Goal: Find specific page/section: Find specific page/section

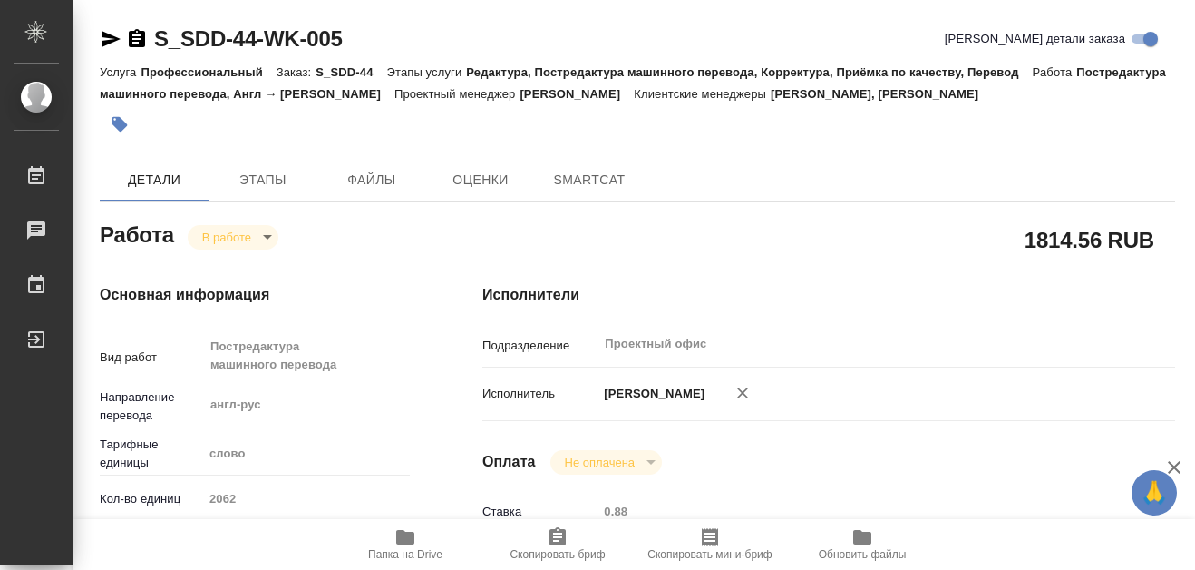
type textarea "x"
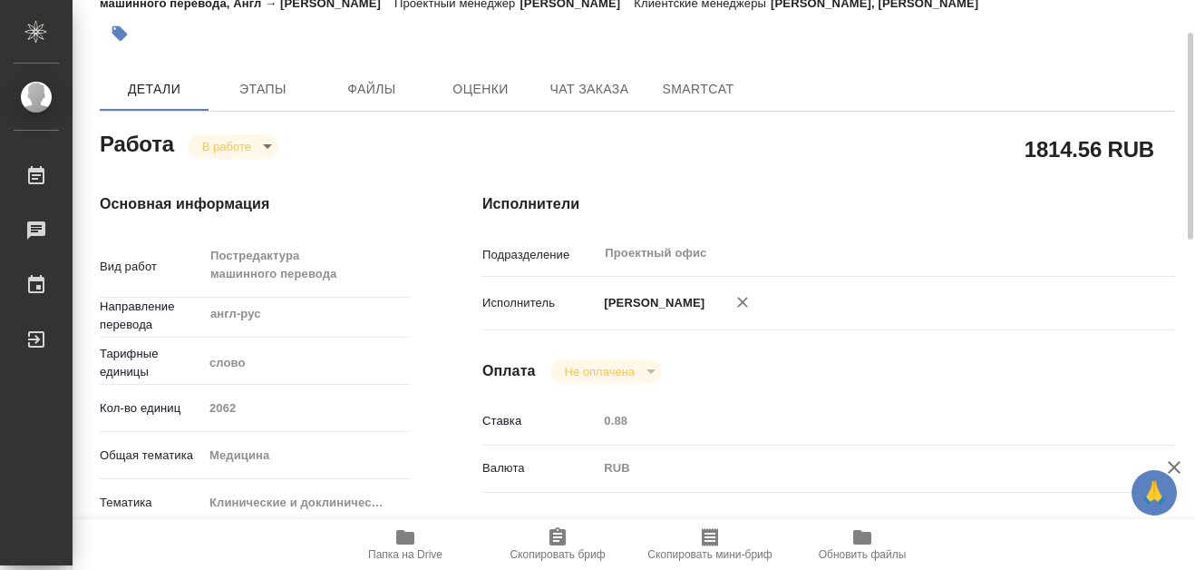
type textarea "x"
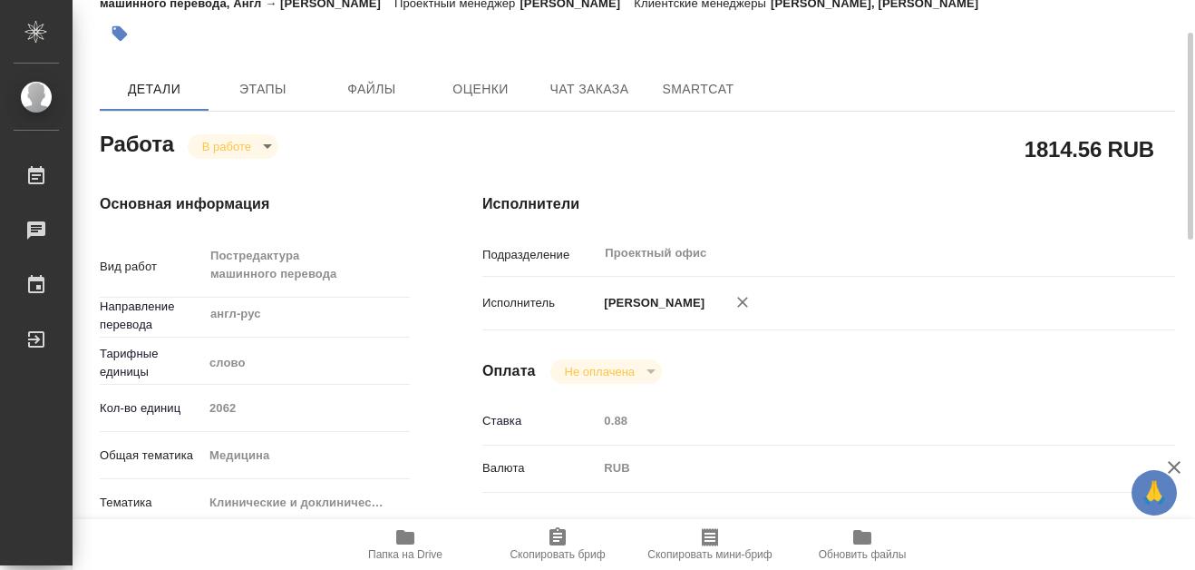
type textarea "x"
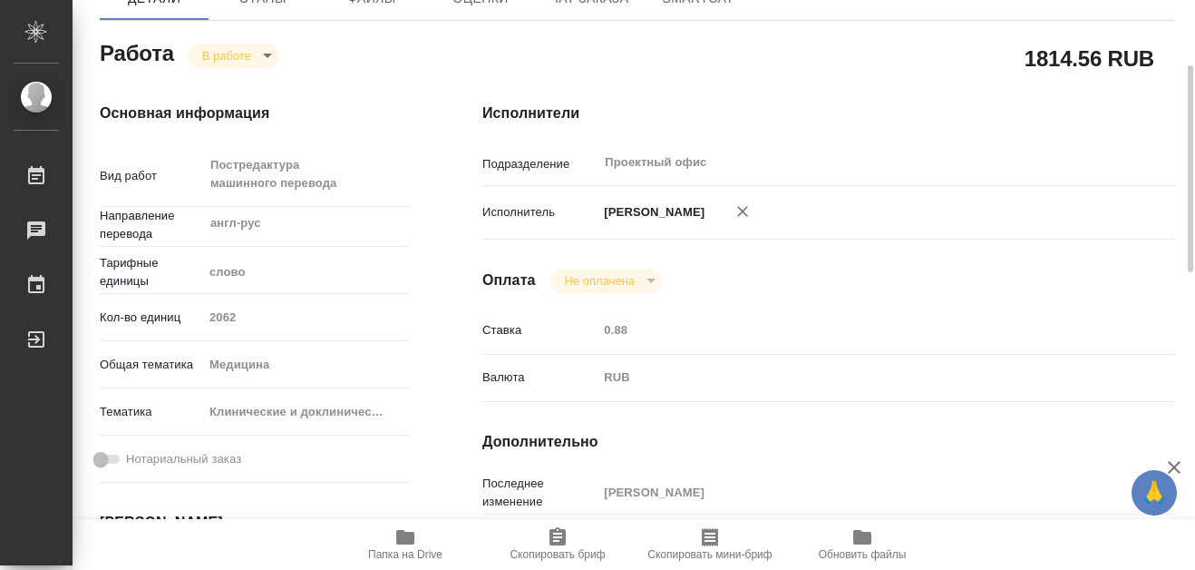
scroll to position [91, 0]
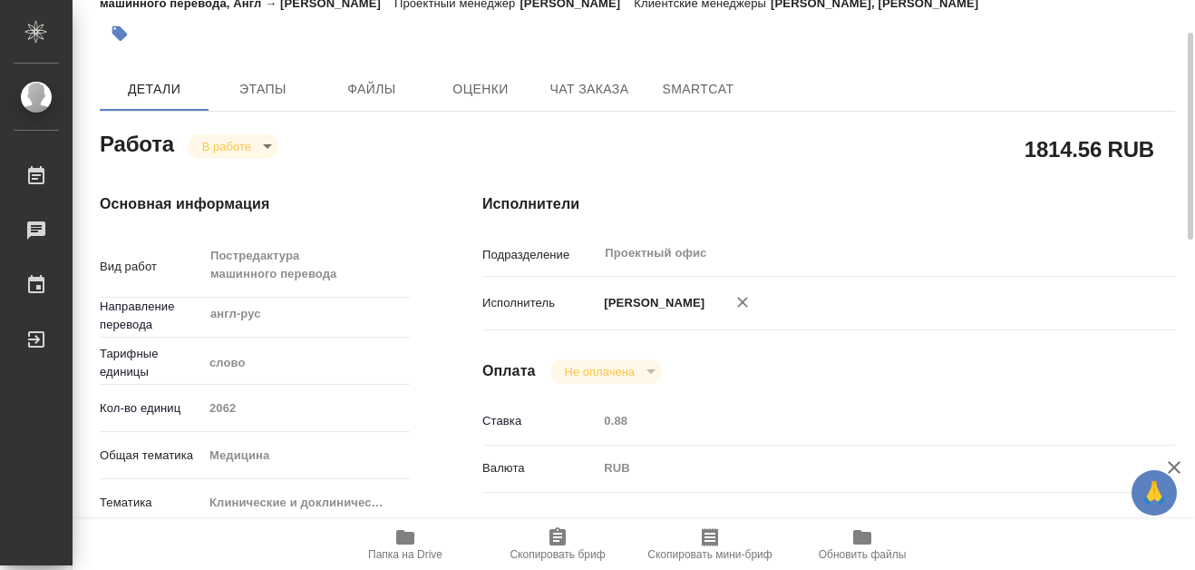
type textarea "x"
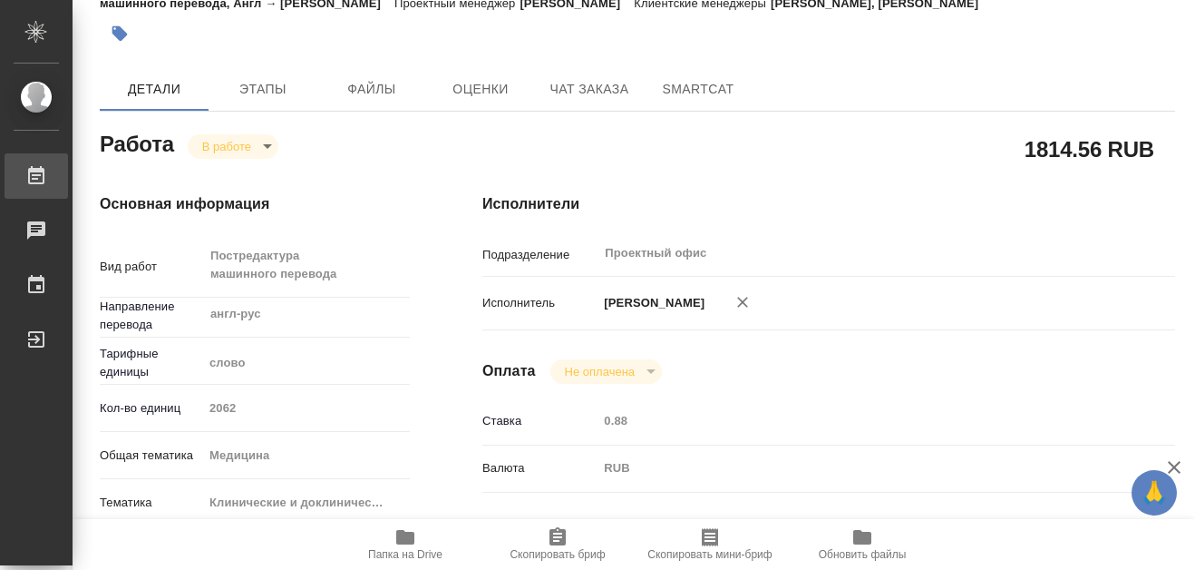
type textarea "x"
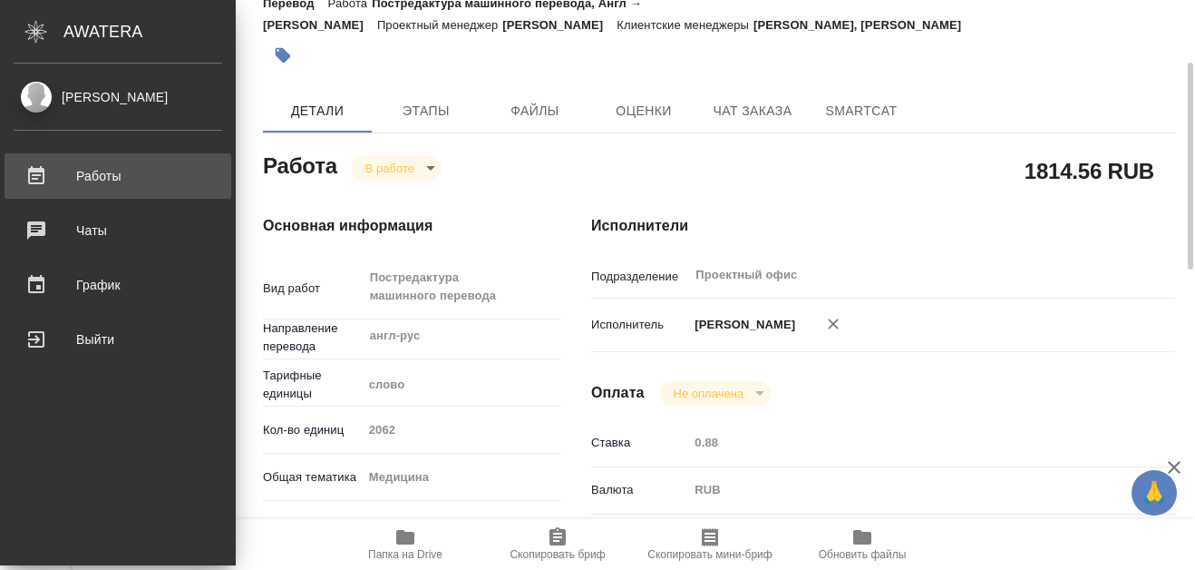
scroll to position [112, 0]
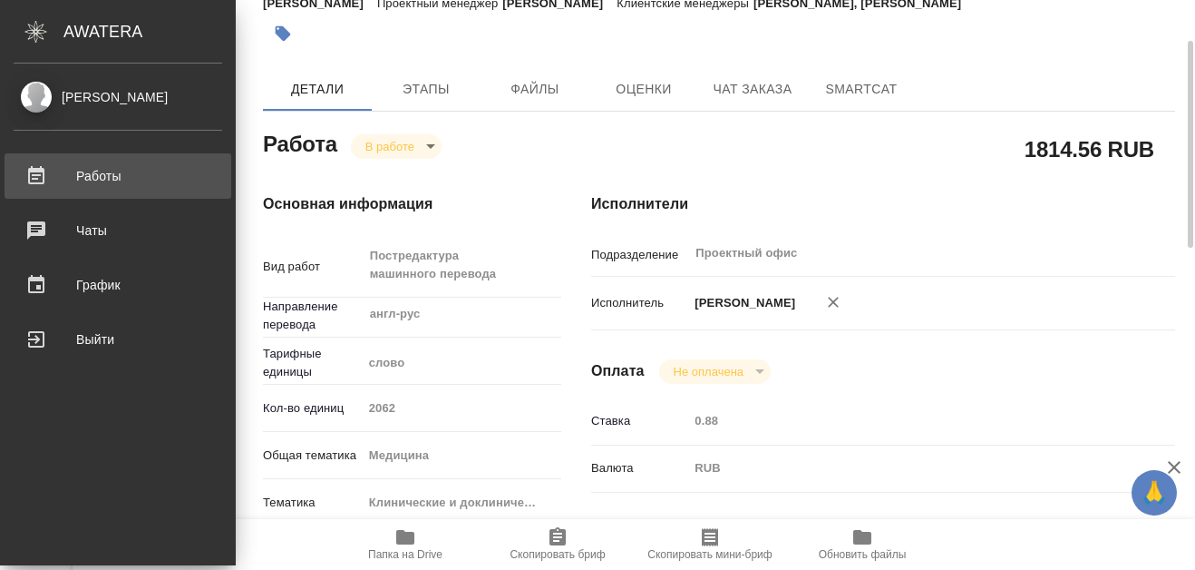
click at [52, 167] on link "Работы" at bounding box center [118, 175] width 227 height 45
type textarea "x"
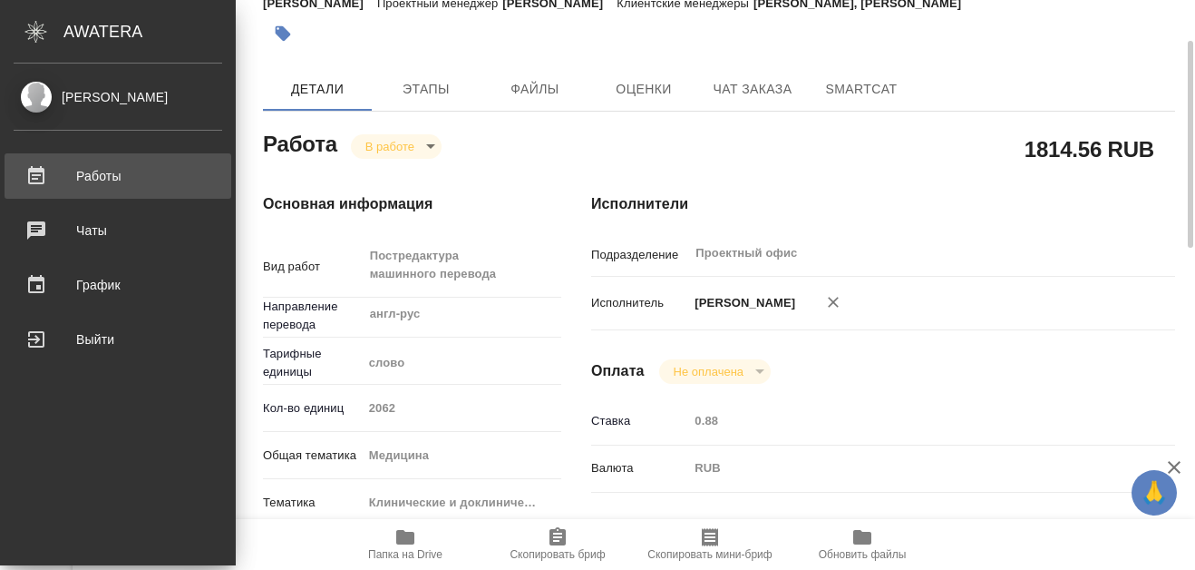
type textarea "x"
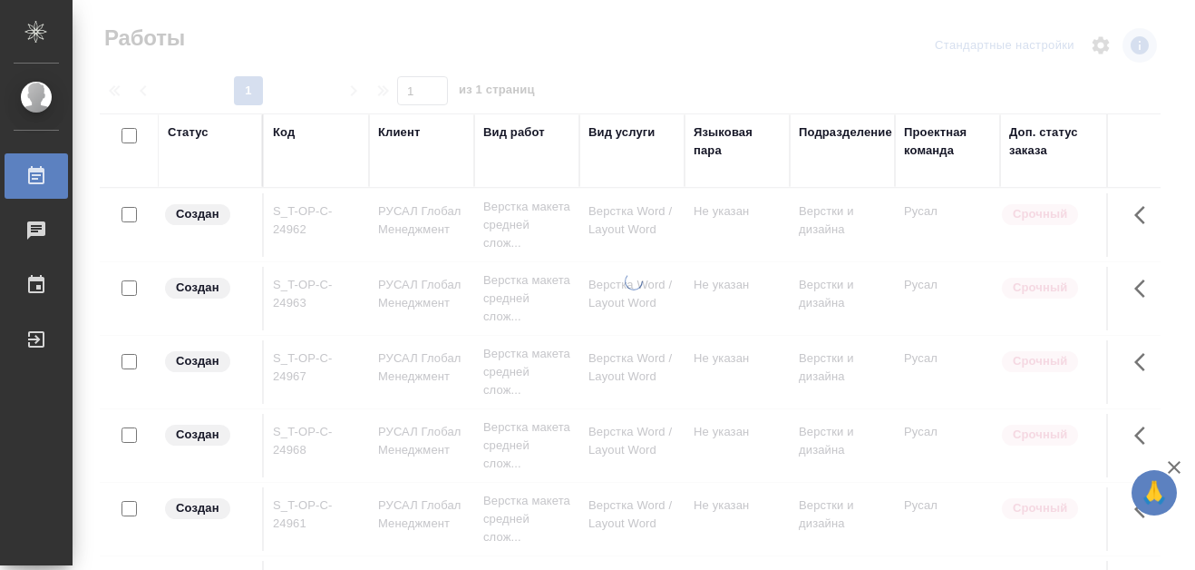
click at [295, 133] on div "Код" at bounding box center [284, 132] width 22 height 18
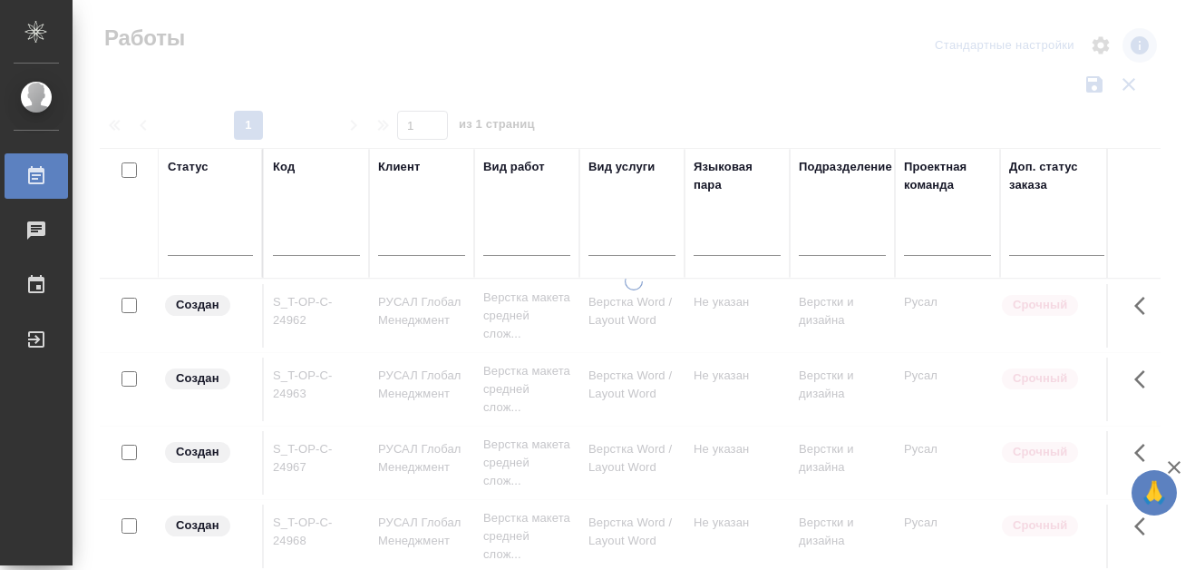
click at [285, 172] on div "Код" at bounding box center [284, 167] width 22 height 18
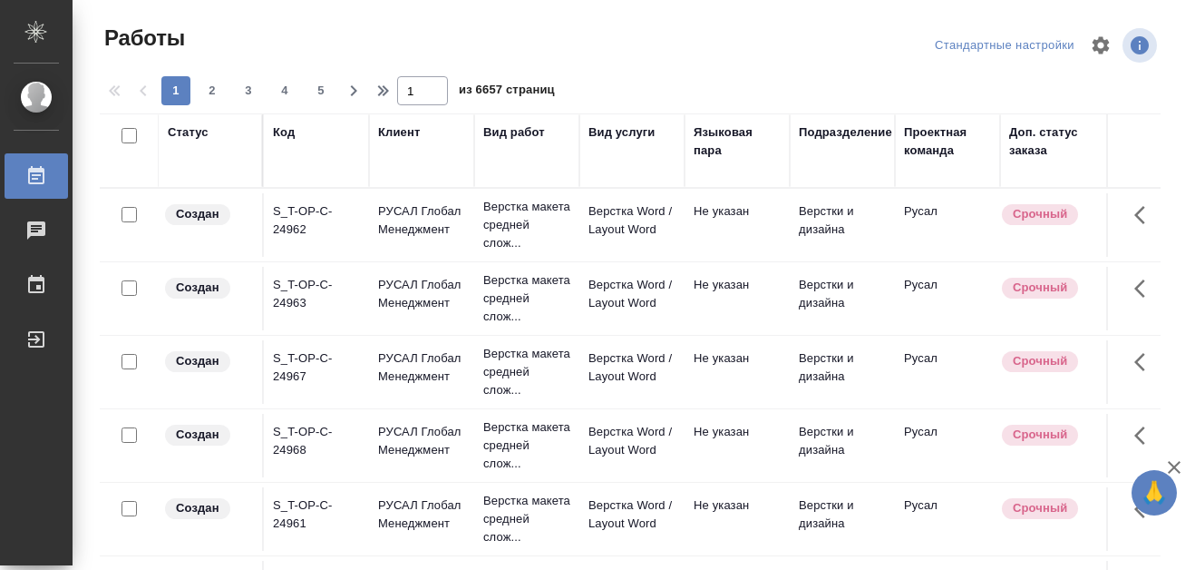
click at [283, 129] on div "Код" at bounding box center [284, 132] width 22 height 18
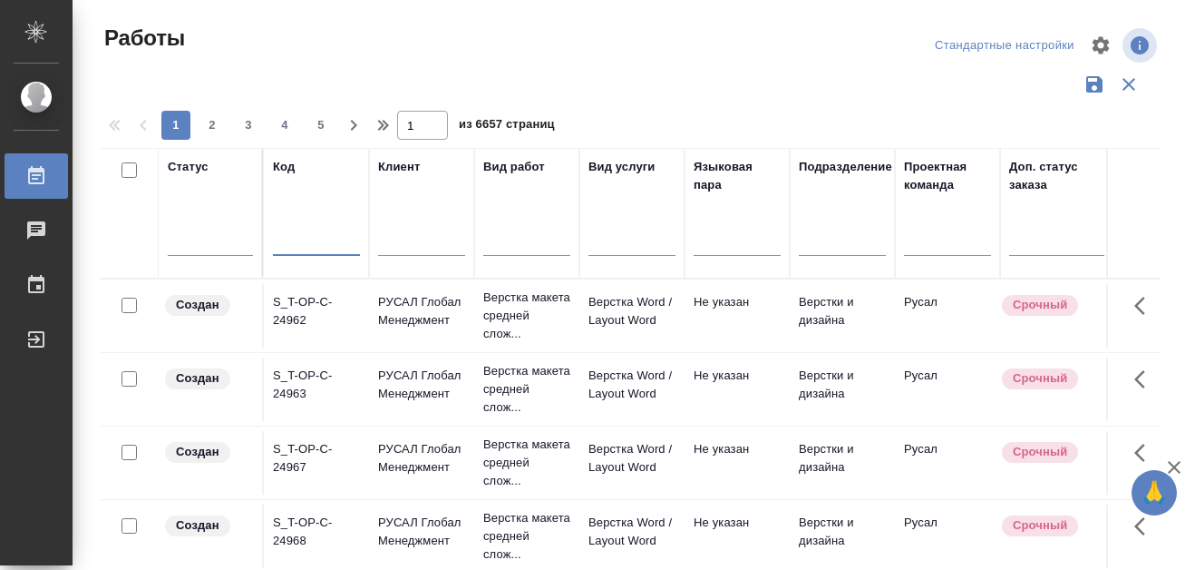
paste input "C_PTC-264"
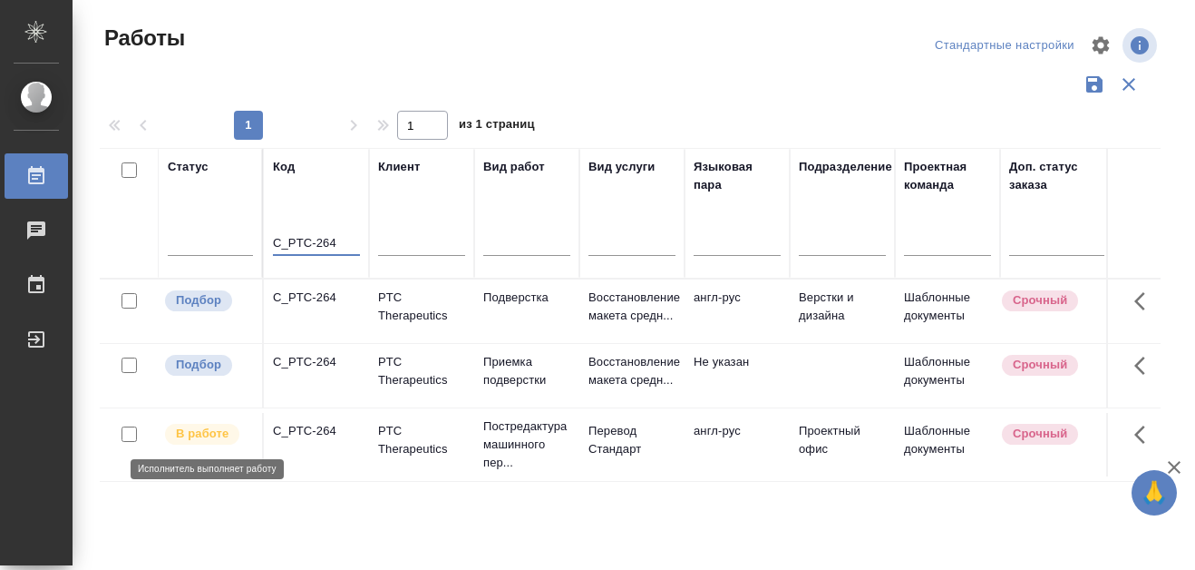
type input "C_PTC-264"
click at [201, 427] on p "В работе" at bounding box center [202, 433] width 53 height 18
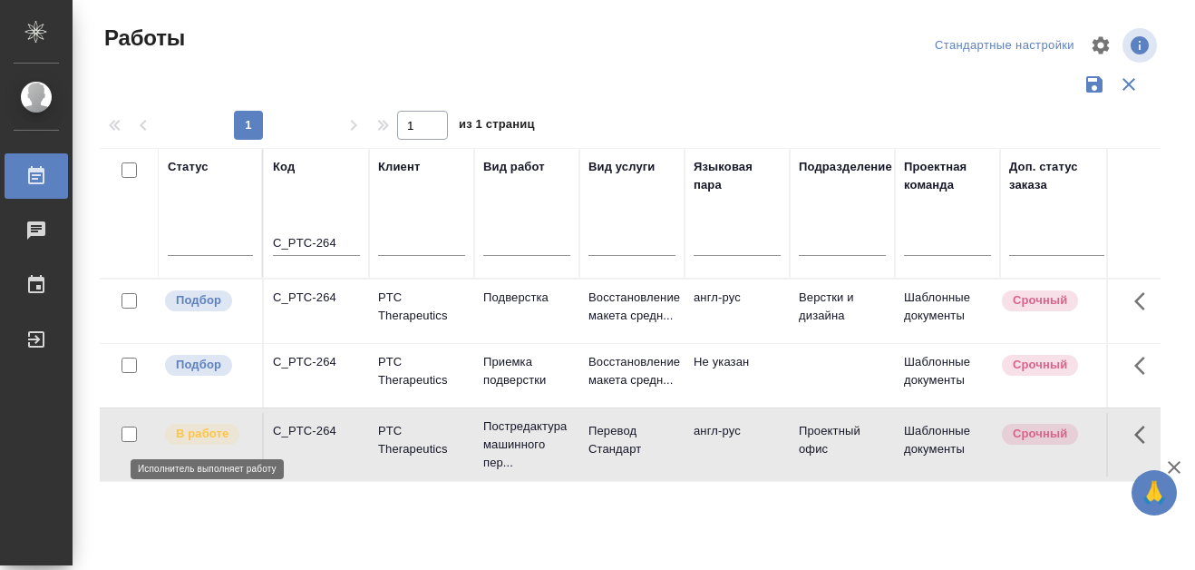
click at [194, 431] on p "В работе" at bounding box center [202, 433] width 53 height 18
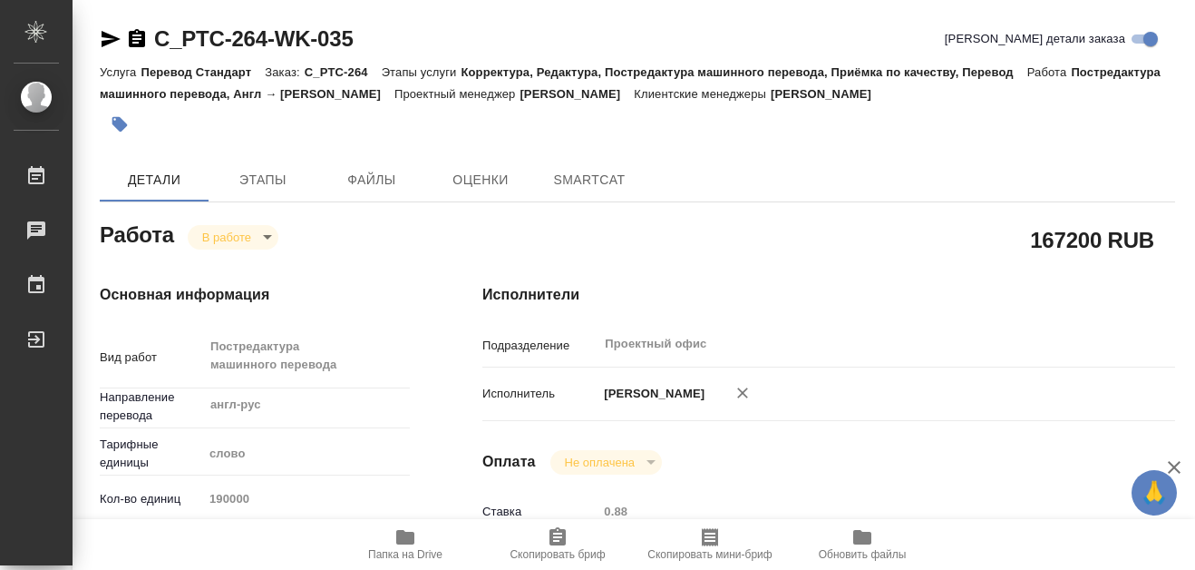
type textarea "x"
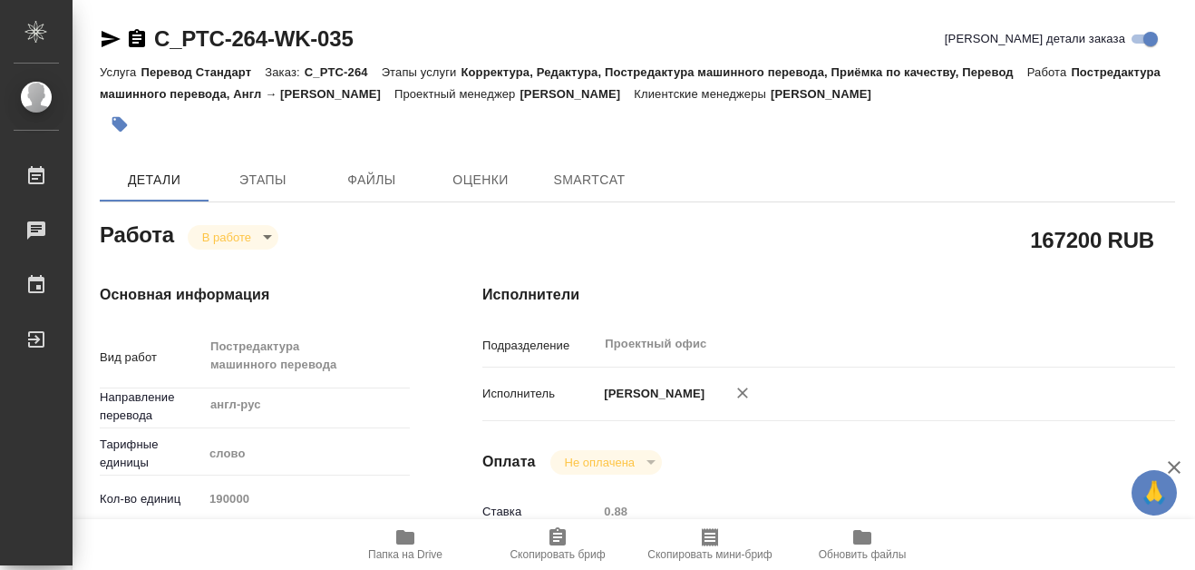
type textarea "x"
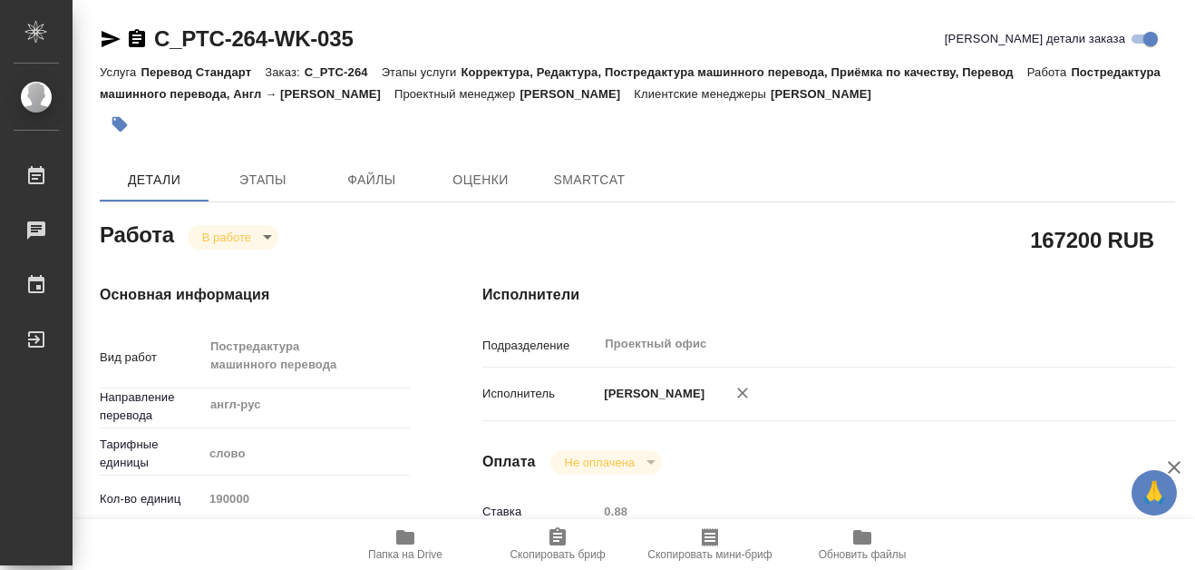
type textarea "x"
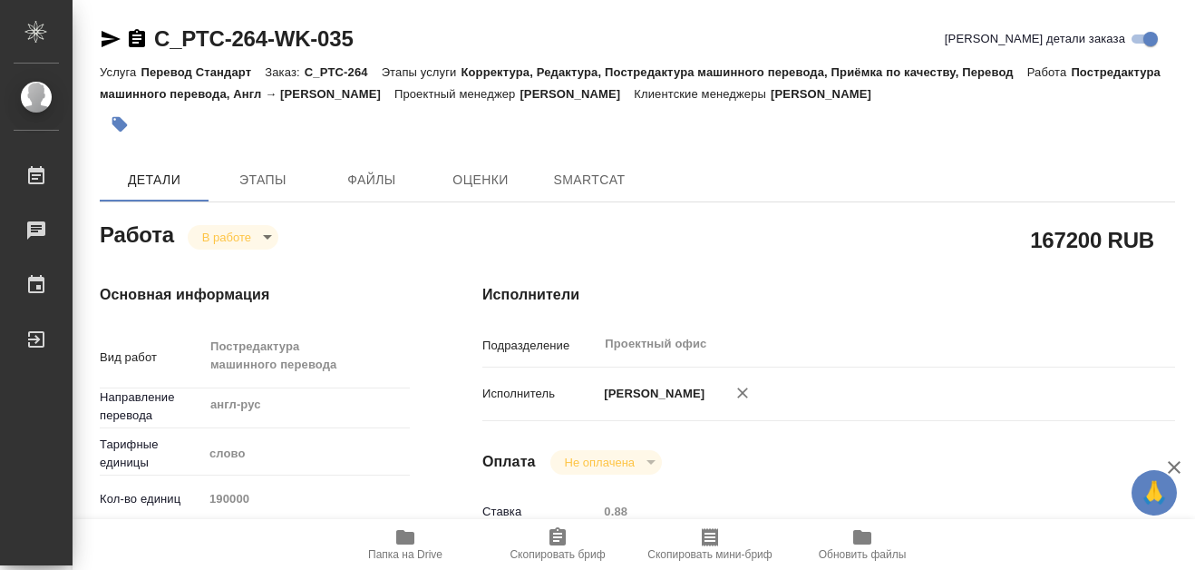
type textarea "x"
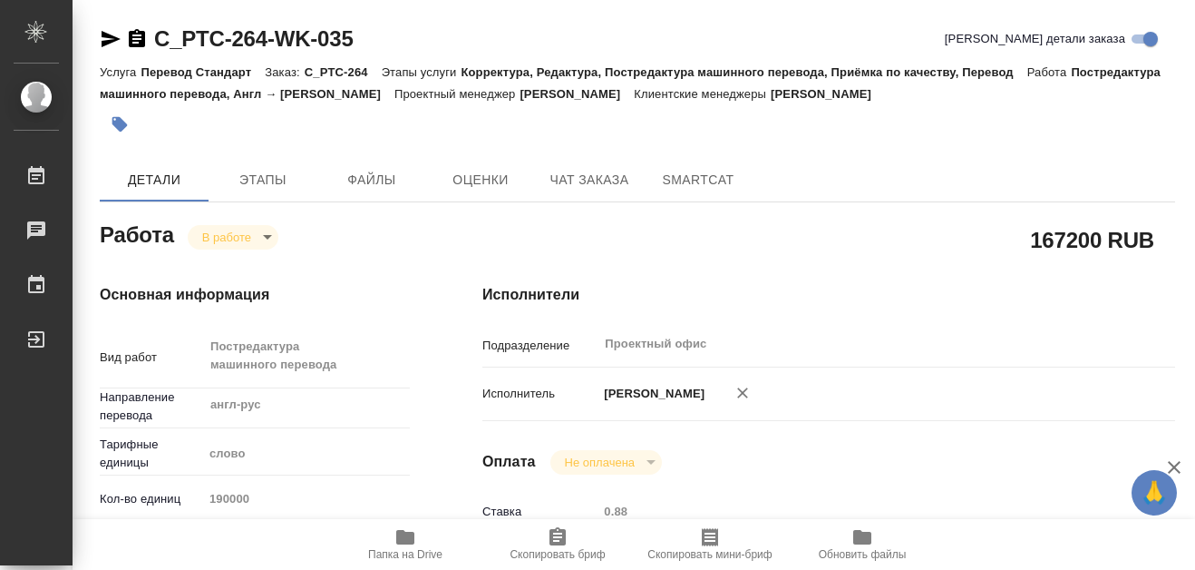
type textarea "x"
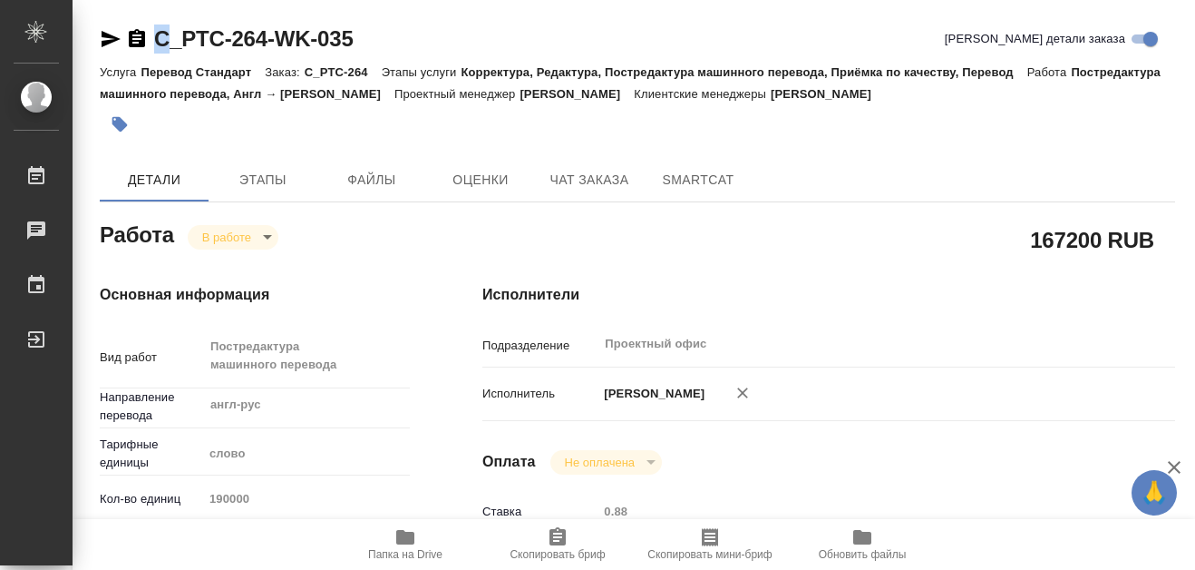
type textarea "x"
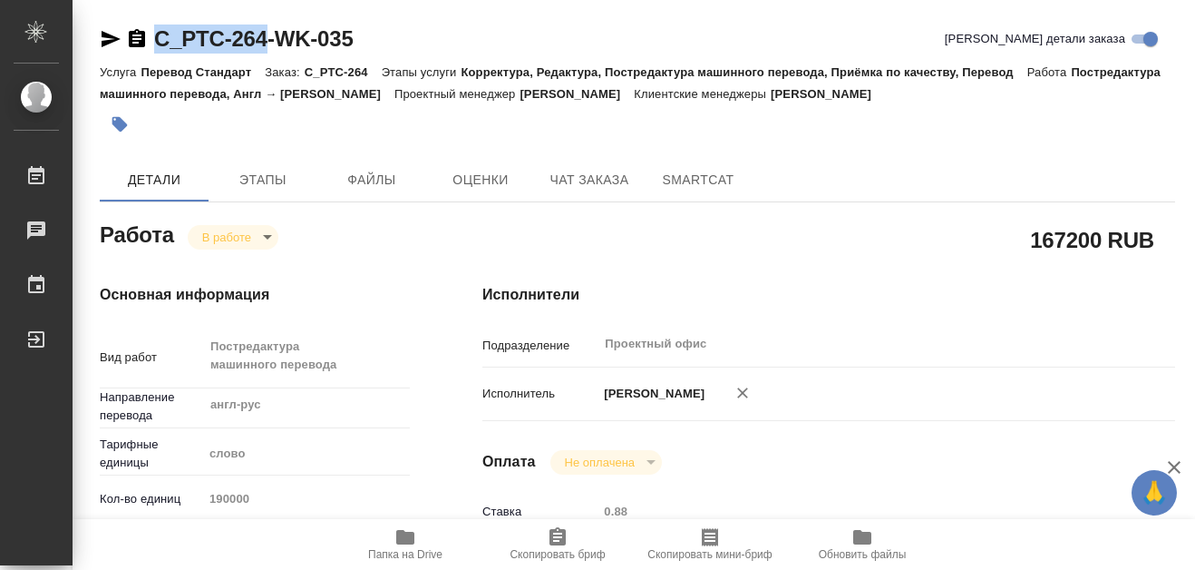
drag, startPoint x: 156, startPoint y: 23, endPoint x: 264, endPoint y: 36, distance: 108.8
copy link "C_PTC-264"
